Goal: Transaction & Acquisition: Download file/media

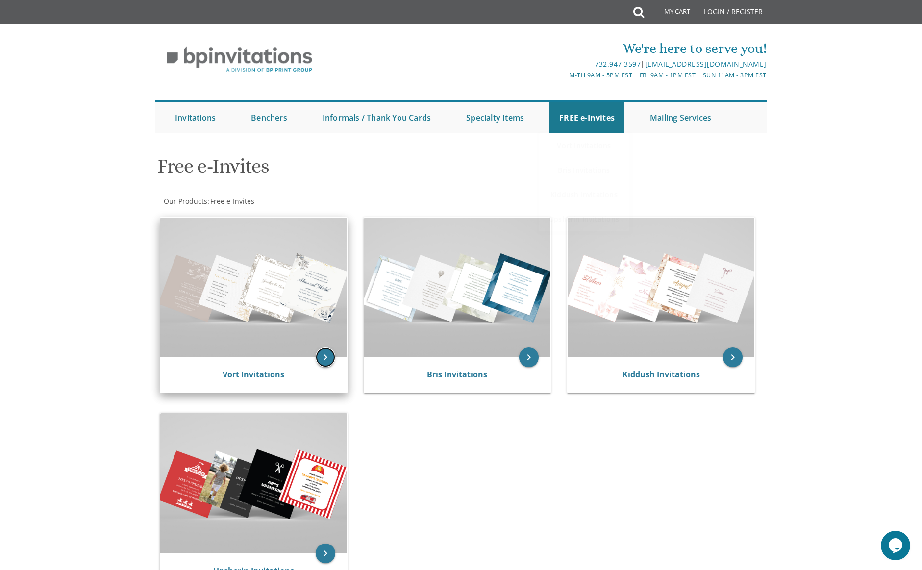
click at [323, 361] on icon "keyboard_arrow_right" at bounding box center [326, 358] width 20 height 20
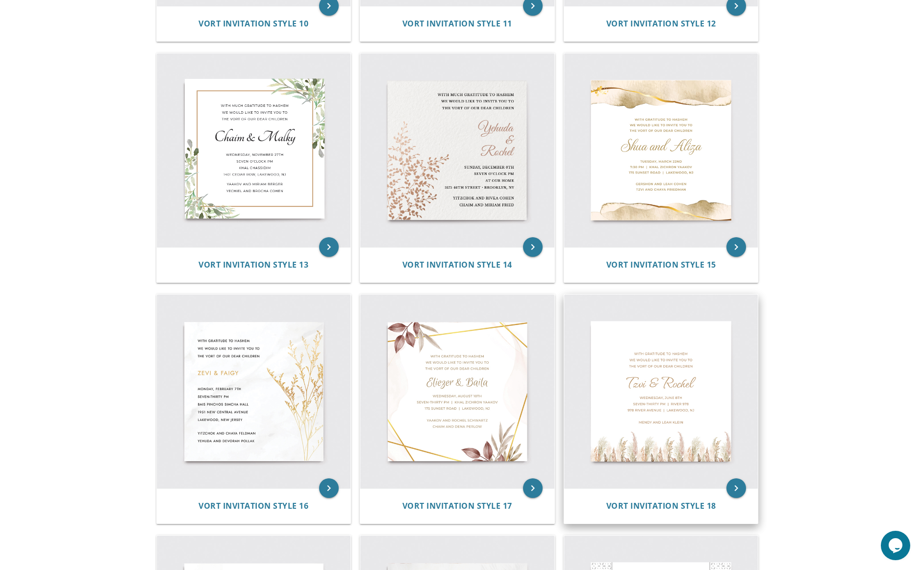
scroll to position [1133, 0]
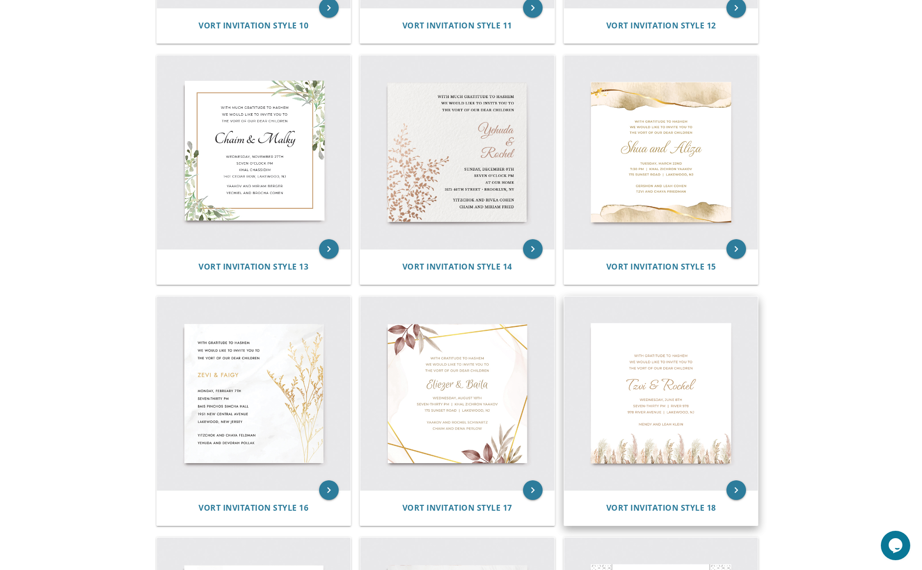
click at [664, 406] on img at bounding box center [661, 394] width 194 height 194
